Goal: Transaction & Acquisition: Purchase product/service

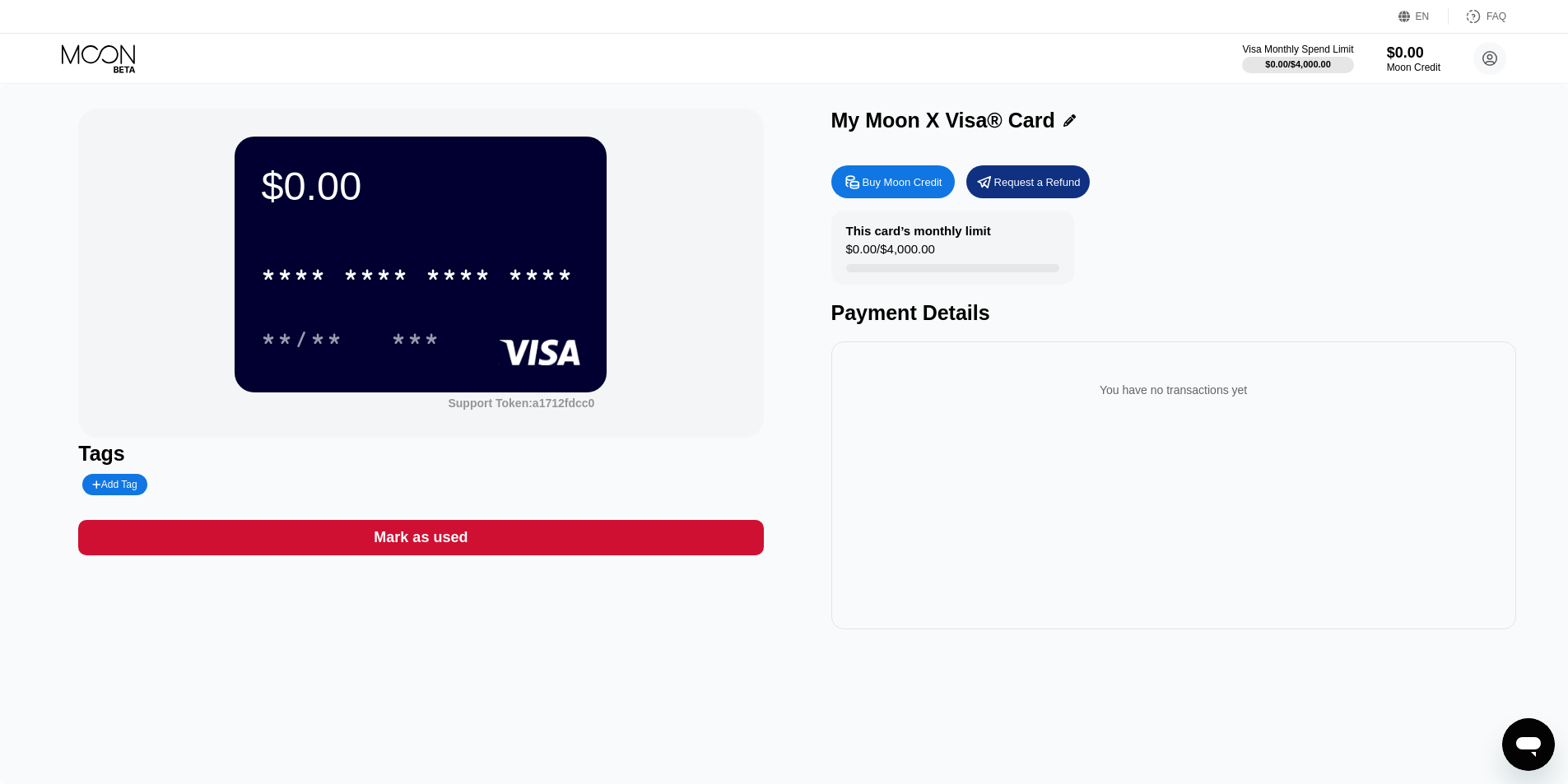
click at [921, 178] on div "Buy Moon Credit" at bounding box center [902, 183] width 79 height 14
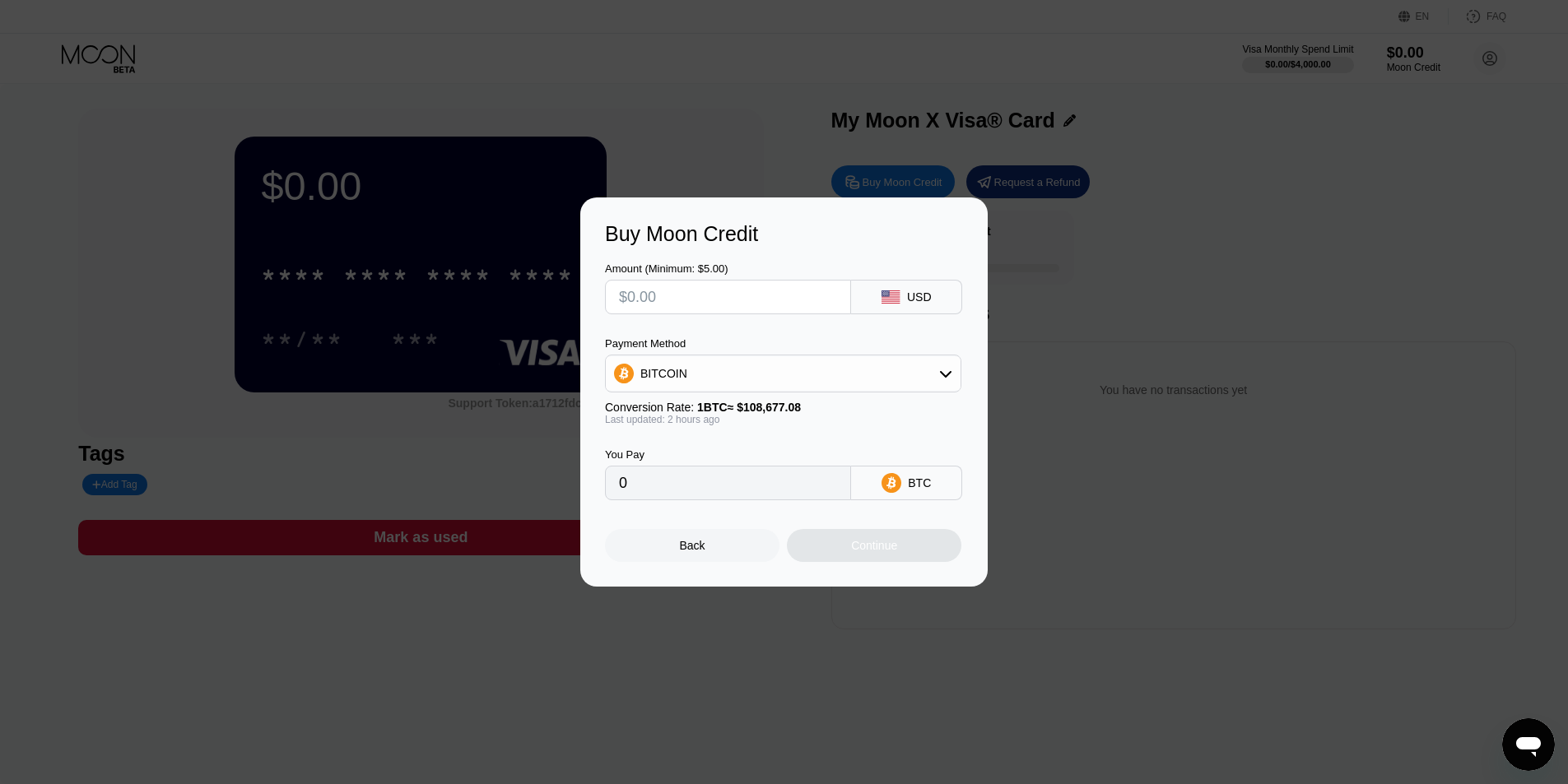
click at [733, 354] on div "Payment Method BITCOIN" at bounding box center [783, 365] width 357 height 55
click at [727, 383] on div "BITCOIN" at bounding box center [783, 373] width 355 height 33
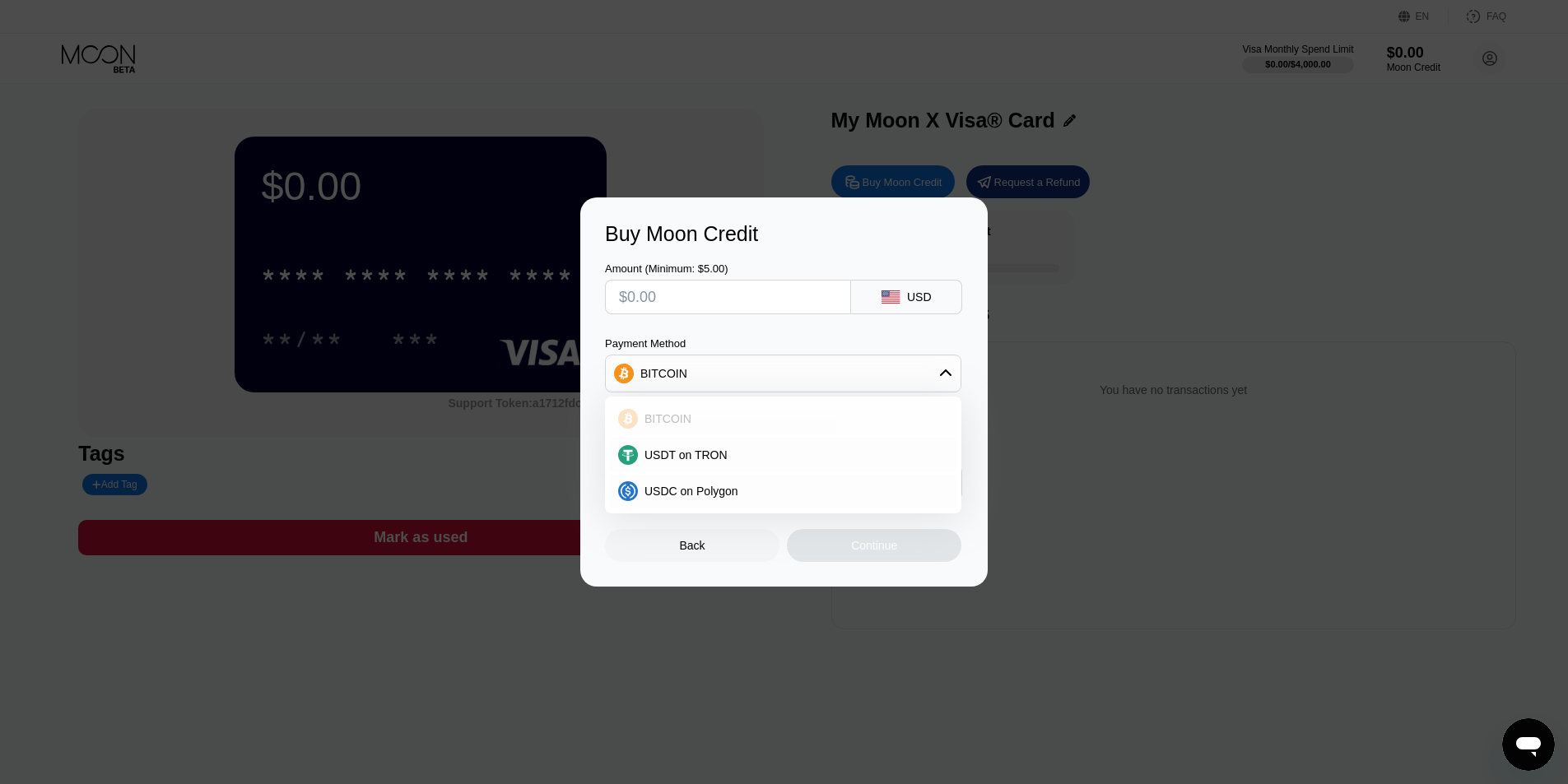
click at [735, 456] on div "USDT on TRON" at bounding box center [792, 455] width 310 height 13
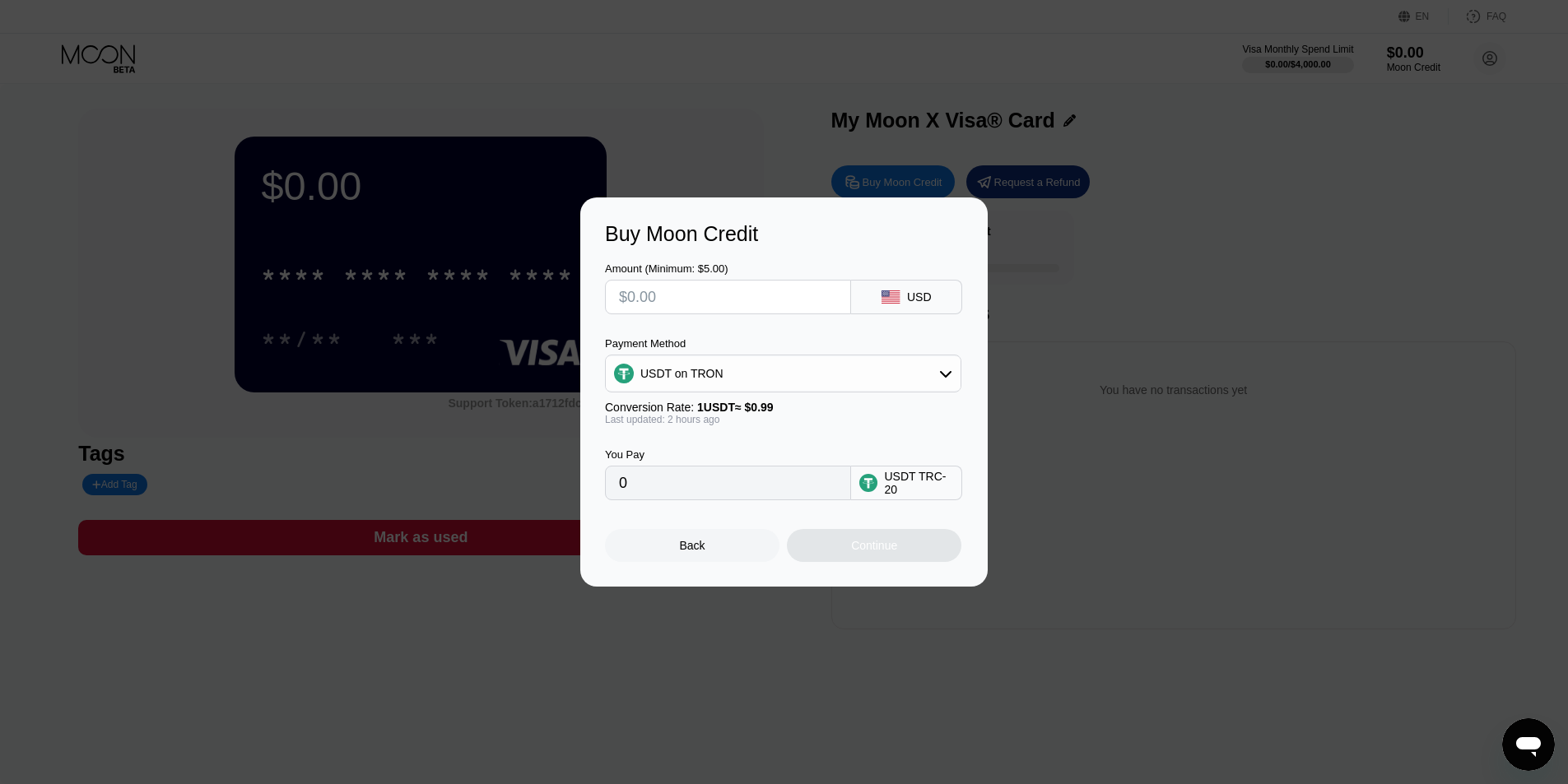
type input "0.00"
click at [713, 299] on input "text" at bounding box center [727, 297] width 218 height 33
type input "$13"
type input "13.13"
click at [750, 268] on div "Amount (Minimum: $5.00)" at bounding box center [727, 268] width 246 height 12
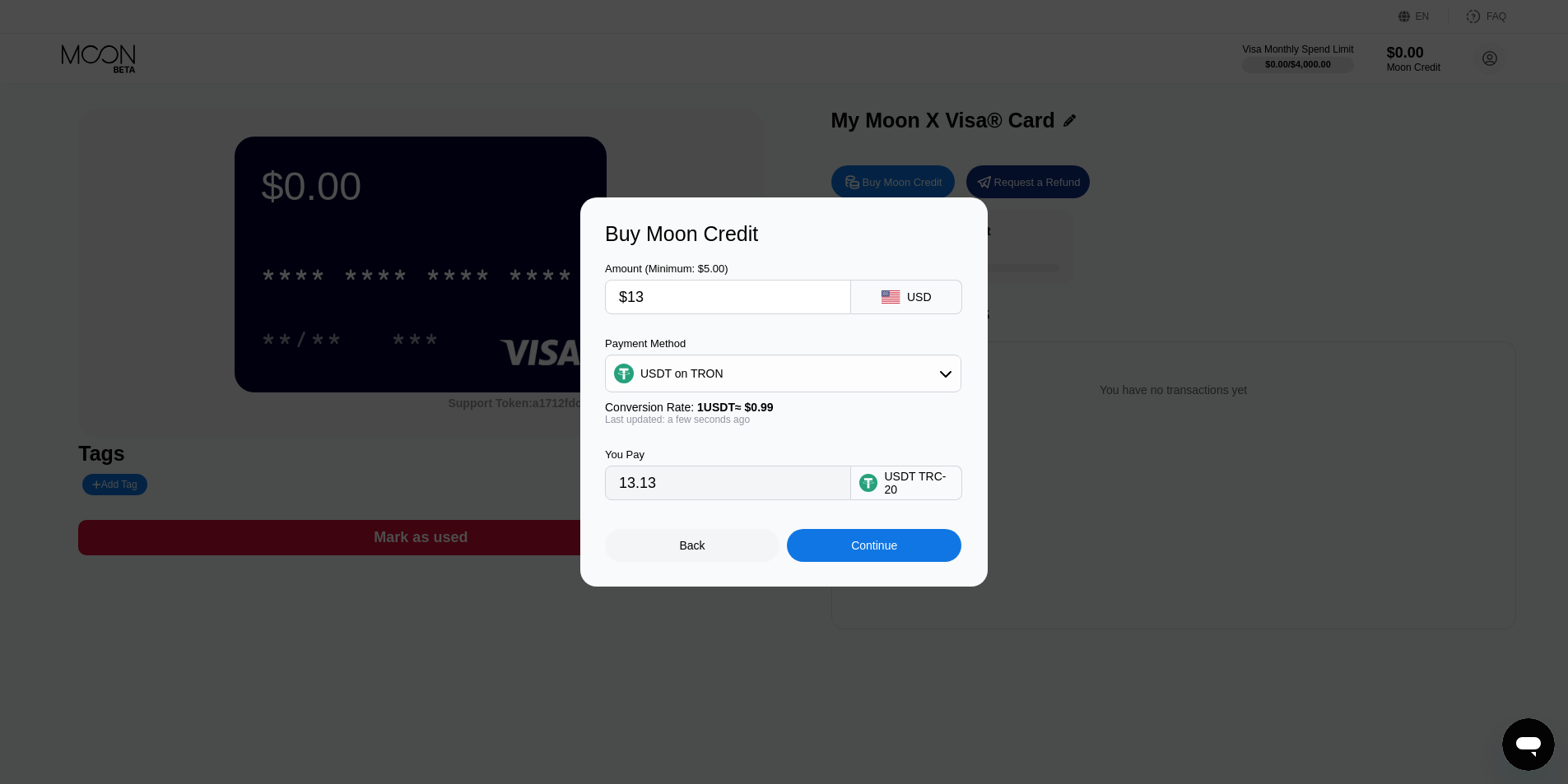
click at [672, 293] on input "$13" at bounding box center [727, 297] width 218 height 33
click at [737, 262] on div "Amount (Minimum: $5.00)" at bounding box center [727, 268] width 246 height 12
drag, startPoint x: 640, startPoint y: 494, endPoint x: 661, endPoint y: 493, distance: 21.0
click at [661, 493] on input "13.13" at bounding box center [727, 482] width 218 height 33
drag, startPoint x: 636, startPoint y: 491, endPoint x: 661, endPoint y: 490, distance: 25.0
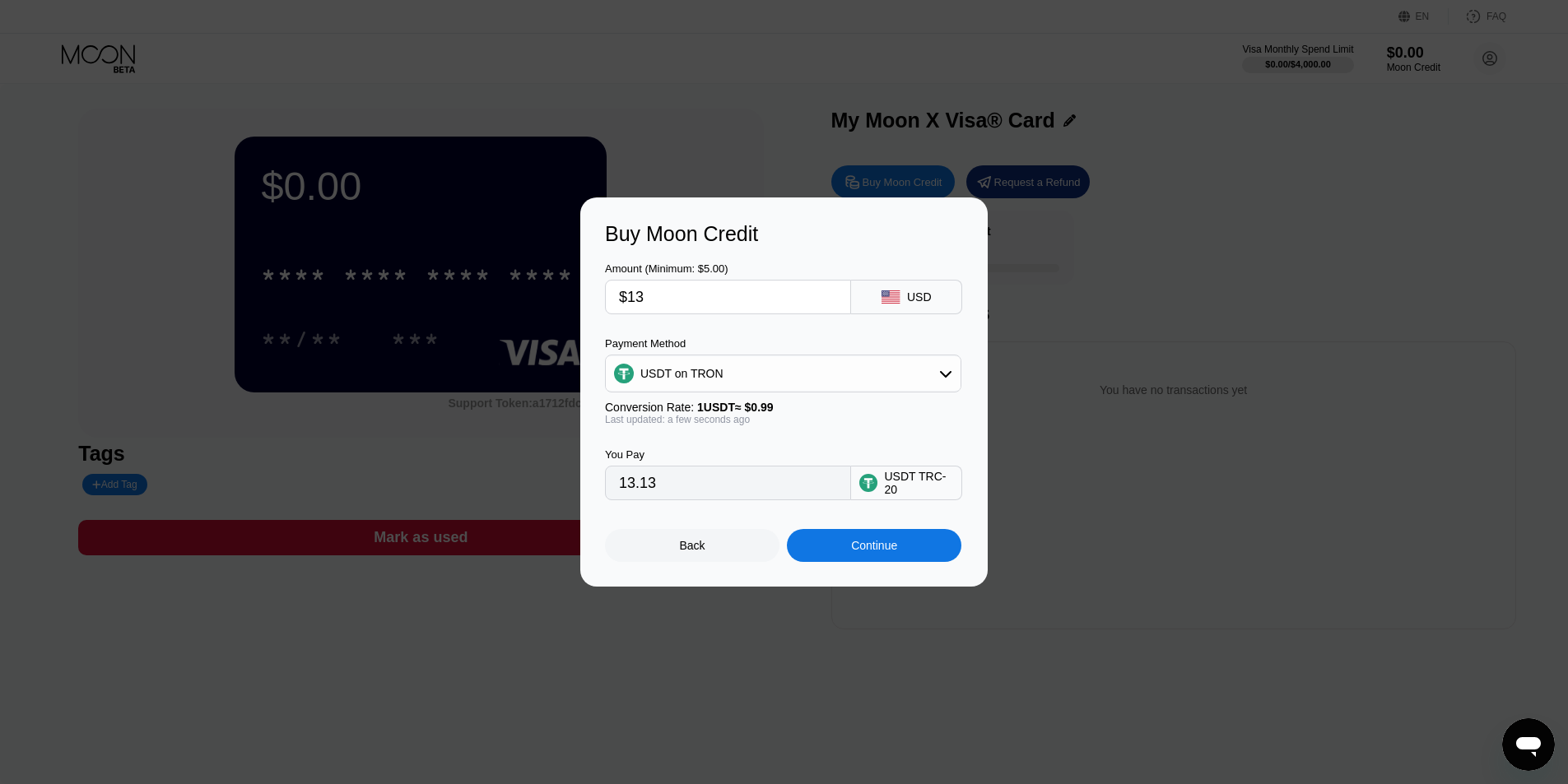
click at [661, 490] on input "13.13" at bounding box center [727, 482] width 218 height 33
click at [734, 494] on input "13.13" at bounding box center [727, 482] width 218 height 33
click at [727, 300] on input "$13" at bounding box center [727, 297] width 218 height 33
click at [781, 426] on div "Last updated: a minute ago" at bounding box center [783, 419] width 357 height 11
click at [666, 299] on input "$13" at bounding box center [727, 297] width 218 height 33
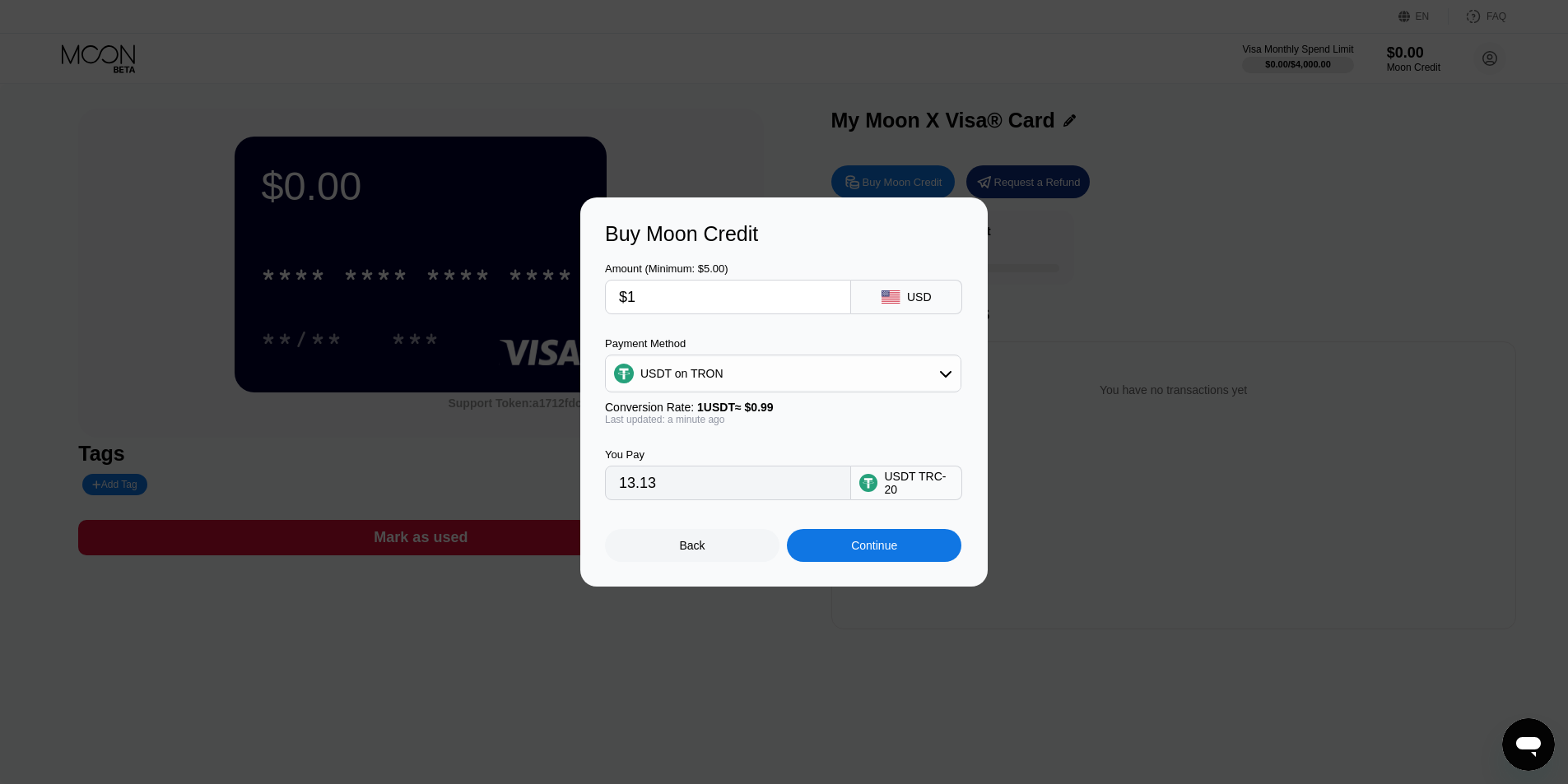
type input "$12"
type input "12.12"
type input "$12.9"
type input "13.03"
type input "$12."
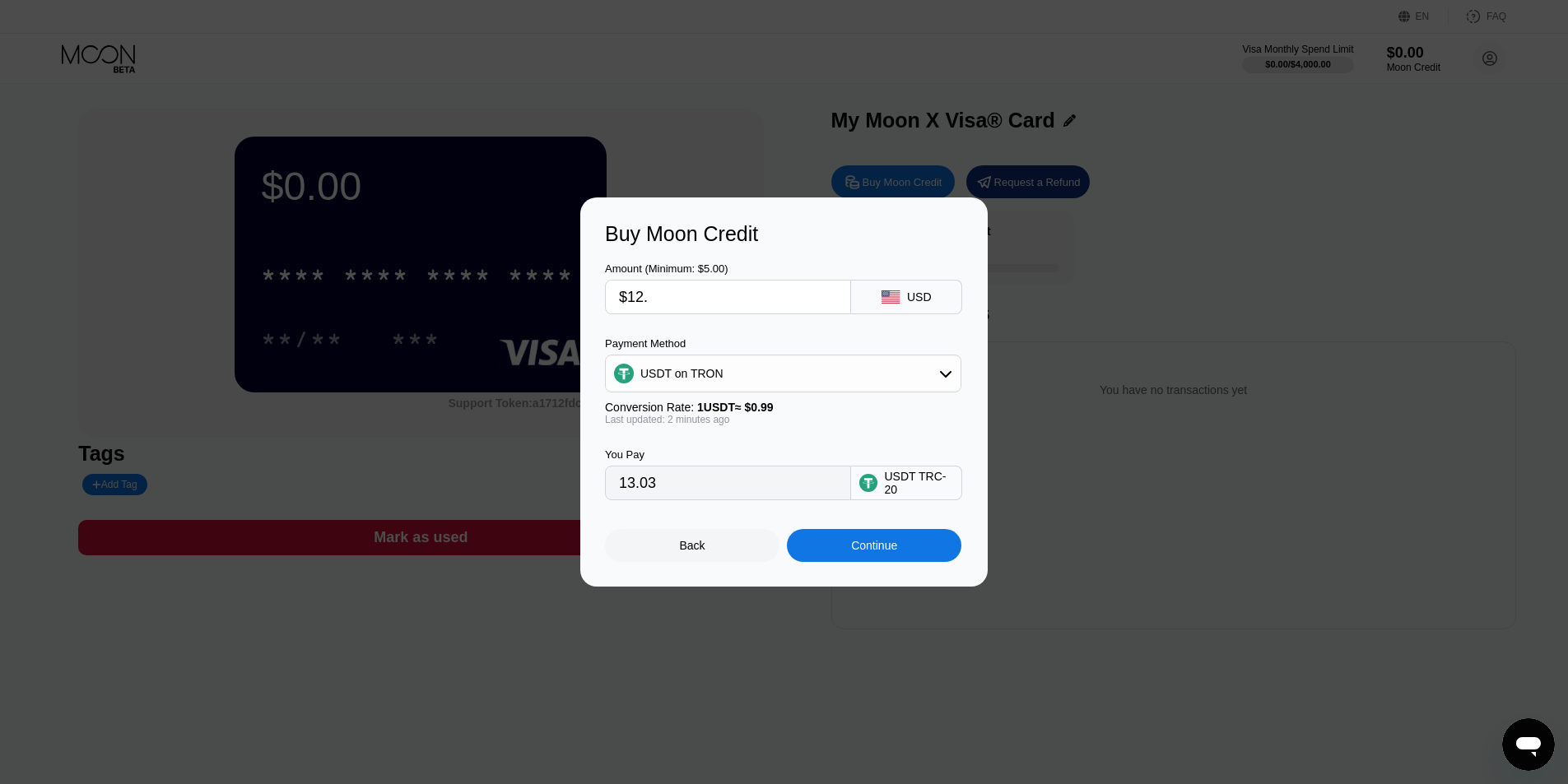
type input "12.12"
type input "$12.7"
type input "12.83"
type input "$12.8"
type input "12.93"
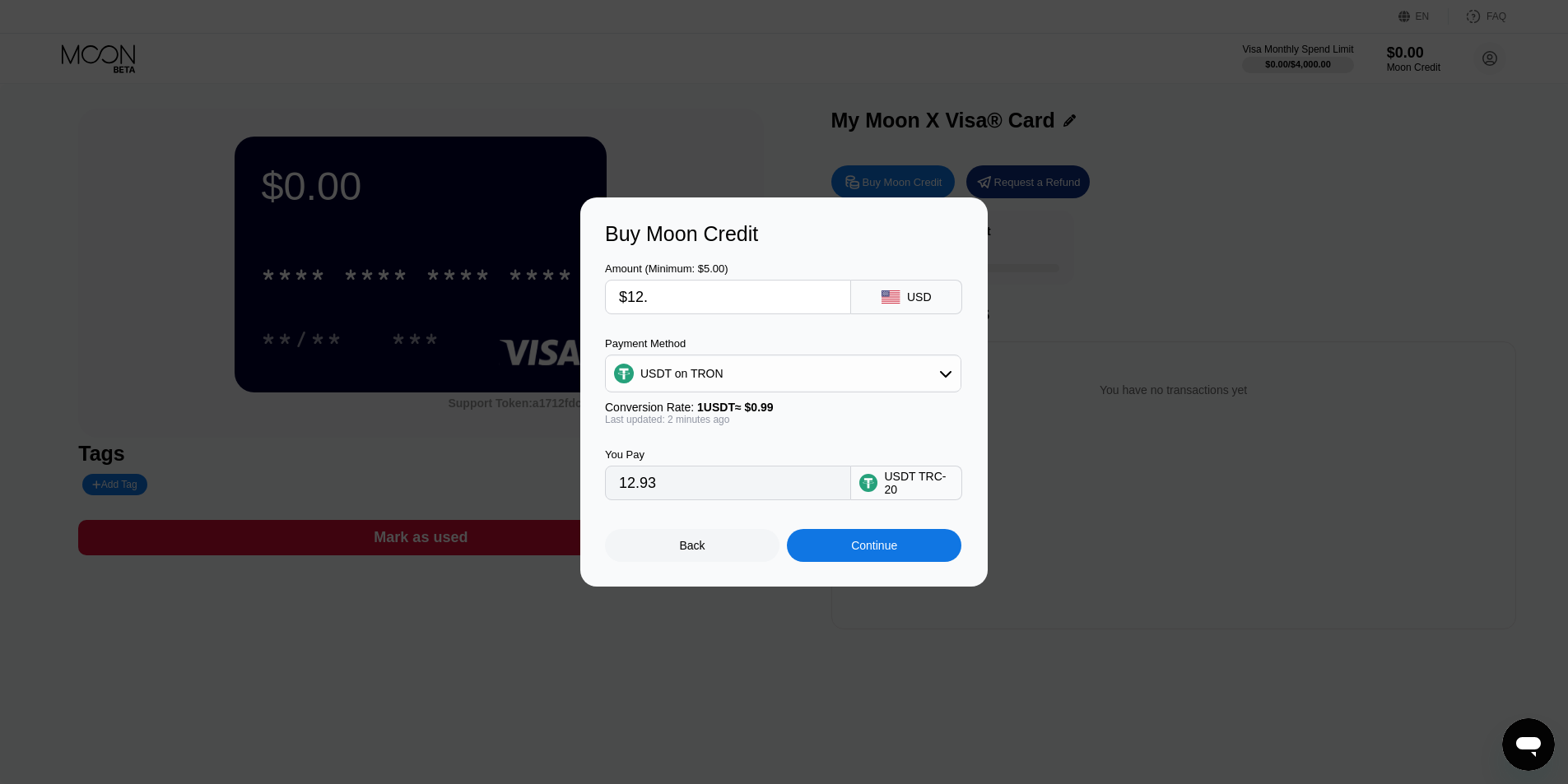
type input "$12.9"
type input "13.03"
type input "$12."
type input "12.12"
type input "$12.87"
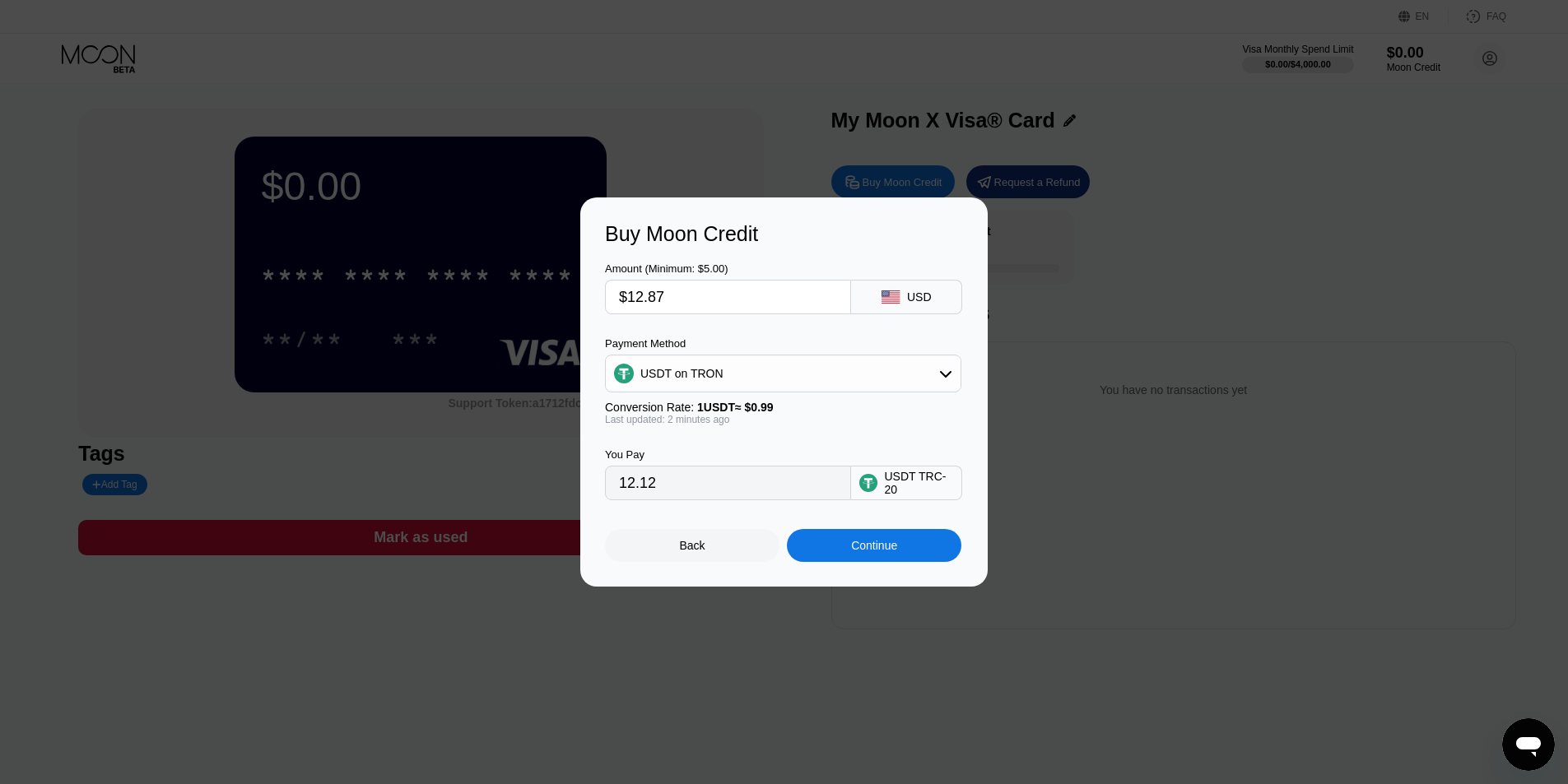
type input "13.00"
type input "$12.86"
type input "12.99"
type input "$12.87"
type input "13.00"
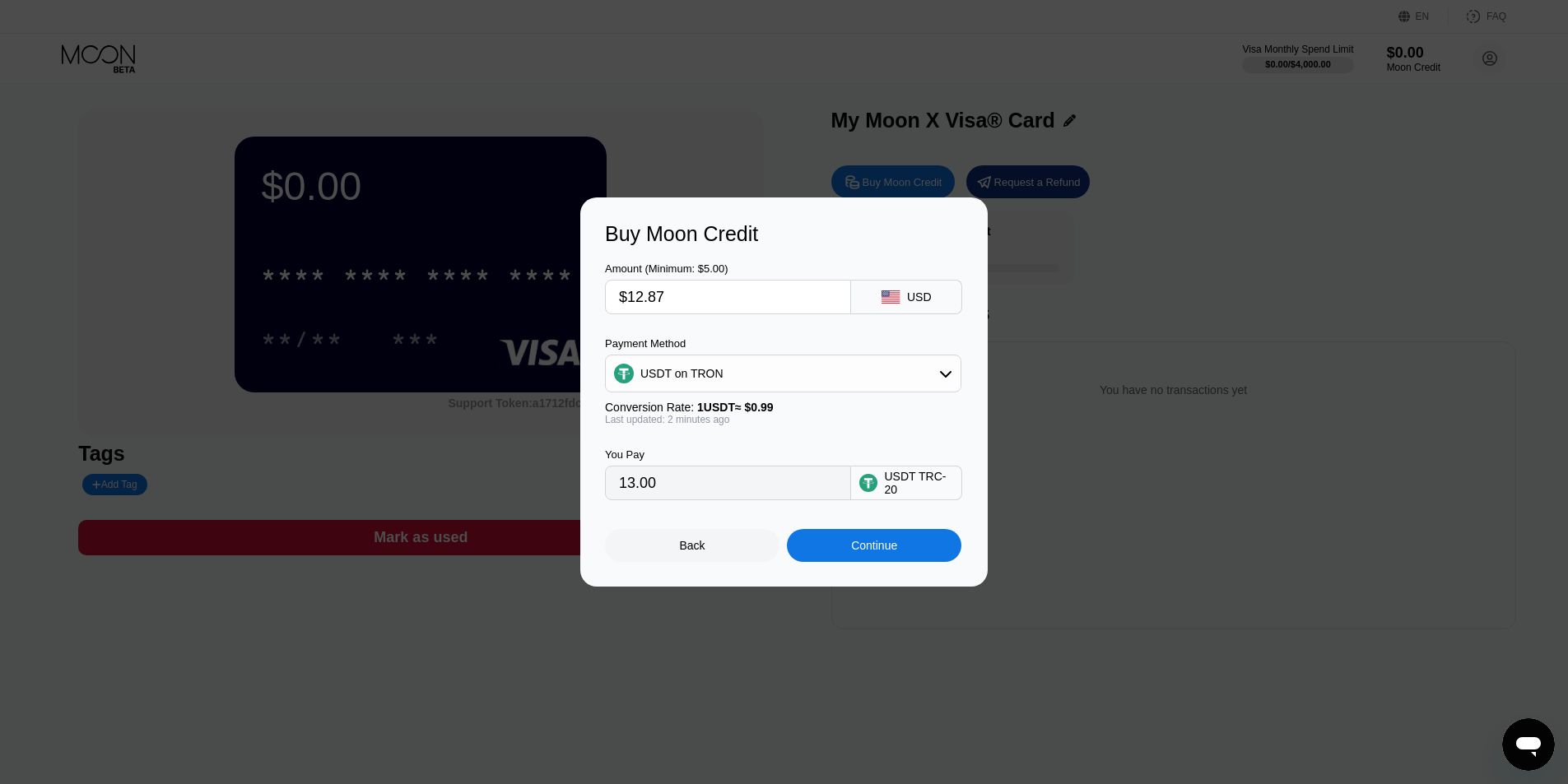
click at [721, 262] on div "Amount (Minimum: $5.00)" at bounding box center [727, 268] width 246 height 12
drag, startPoint x: 648, startPoint y: 298, endPoint x: 662, endPoint y: 297, distance: 14.0
click at [662, 297] on input "$12.87" at bounding box center [727, 297] width 218 height 33
click at [667, 302] on input "$12.87" at bounding box center [727, 297] width 218 height 33
drag, startPoint x: 647, startPoint y: 296, endPoint x: 667, endPoint y: 298, distance: 20.1
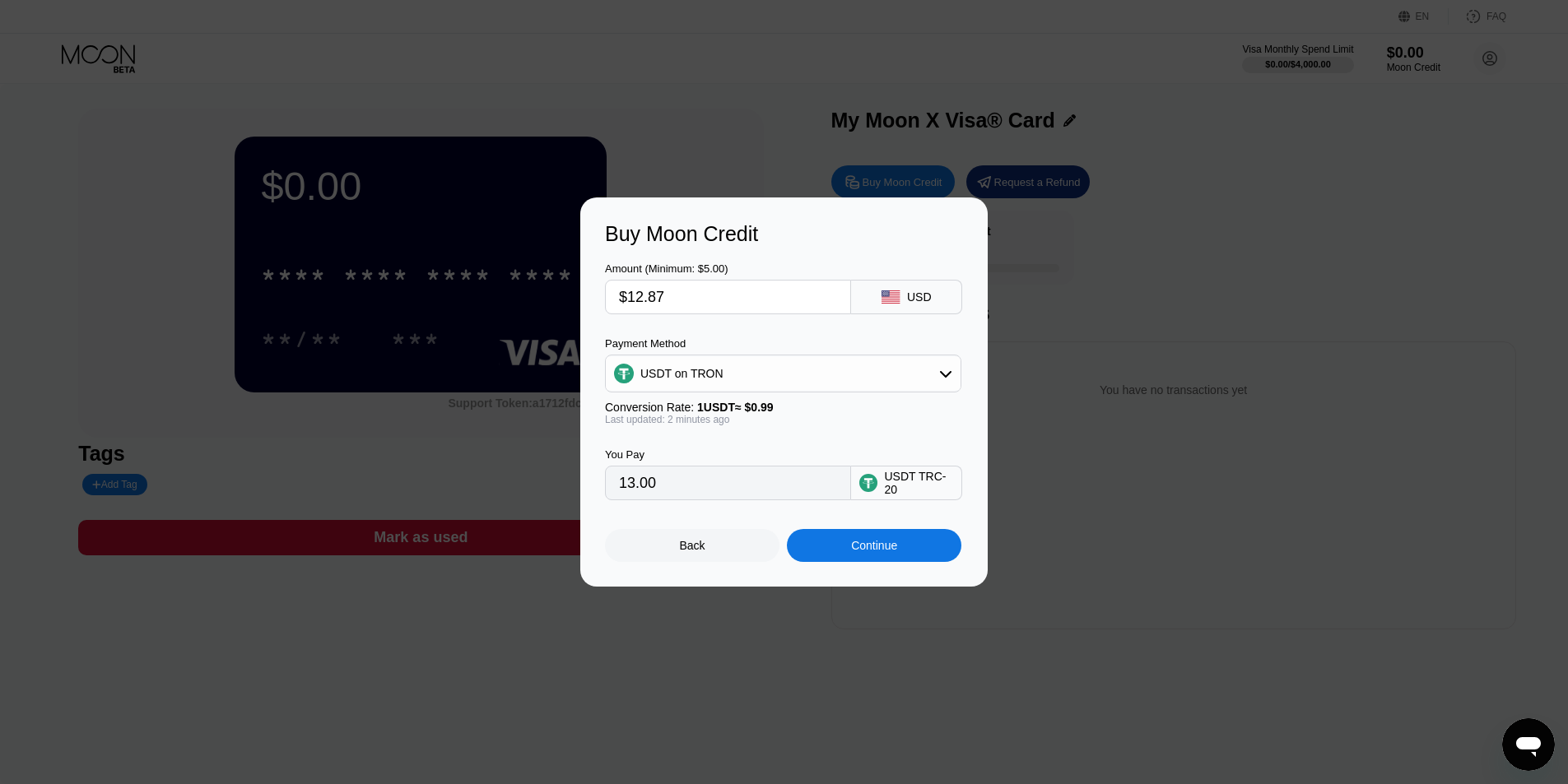
click at [667, 298] on input "$12.87" at bounding box center [727, 297] width 218 height 33
type input "$12.6"
type input "12.73"
